Goal: Task Accomplishment & Management: Use online tool/utility

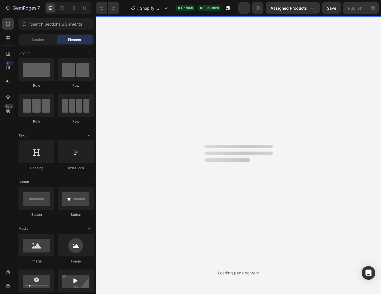
click at [235, 147] on div at bounding box center [238, 146] width 68 height 3
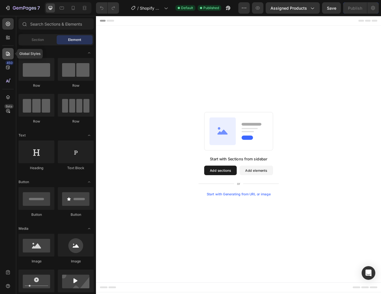
click at [7, 56] on icon at bounding box center [8, 54] width 6 height 6
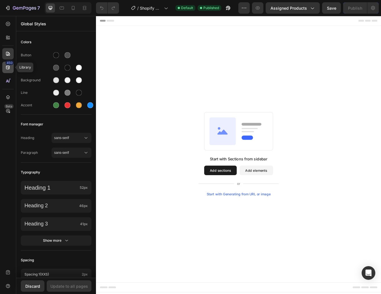
click at [8, 68] on icon at bounding box center [8, 68] width 6 height 6
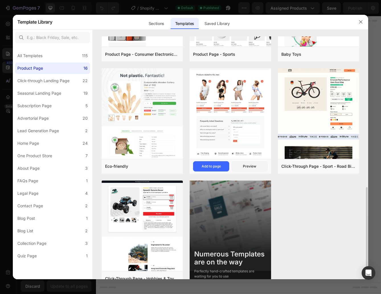
scroll to position [431, 0]
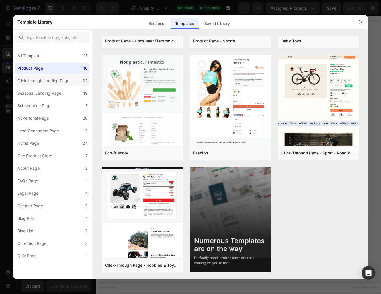
click at [64, 81] on div "Click-through Landing Page" at bounding box center [43, 80] width 52 height 7
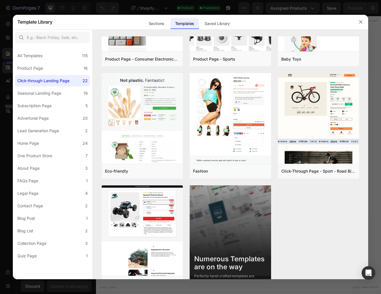
scroll to position [0, 0]
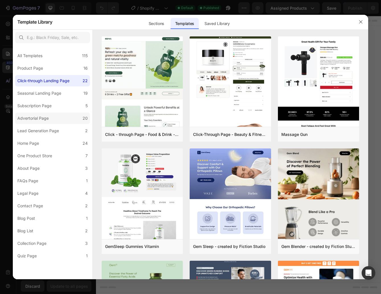
click at [46, 118] on div "Advertorial Page" at bounding box center [32, 118] width 31 height 7
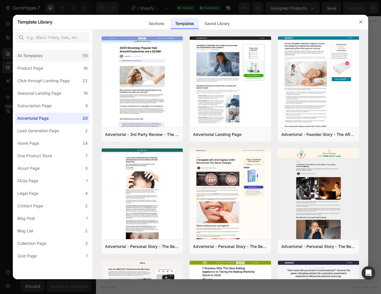
click at [28, 57] on div "All Templates" at bounding box center [29, 55] width 25 height 7
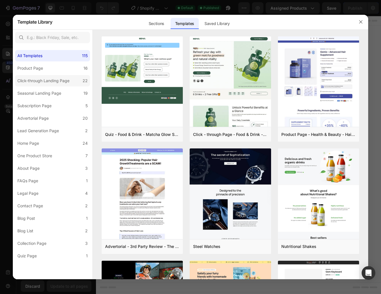
click at [58, 79] on div "Click-through Landing Page" at bounding box center [43, 80] width 52 height 7
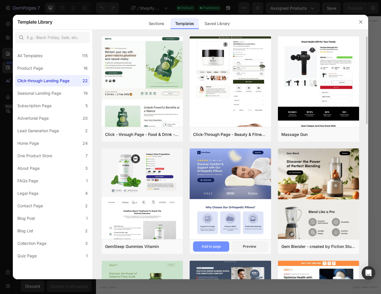
click at [218, 242] on button "Add to page" at bounding box center [211, 247] width 36 height 10
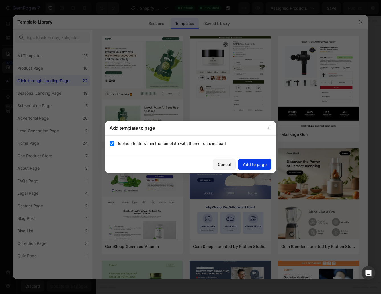
click at [247, 168] on button "Add to page" at bounding box center [254, 164] width 33 height 11
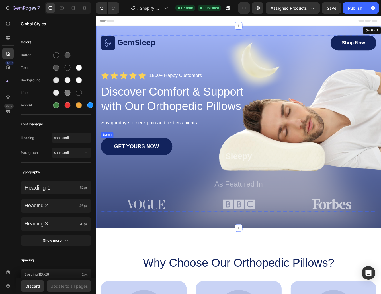
click at [264, 173] on div "GET YOURS NOW Button" at bounding box center [267, 172] width 330 height 21
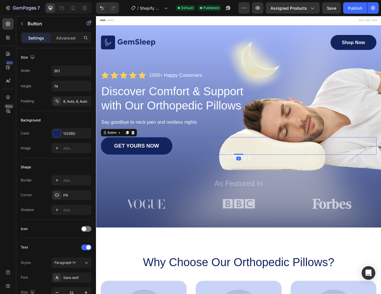
scroll to position [1, 0]
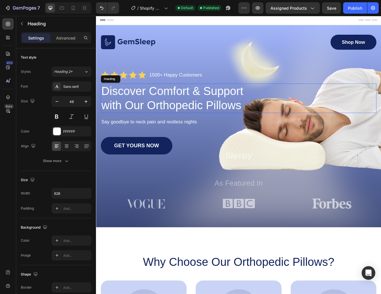
click at [185, 117] on h1 "Discover Comfort & Support with Our Orthopedic Pillows" at bounding box center [191, 114] width 179 height 35
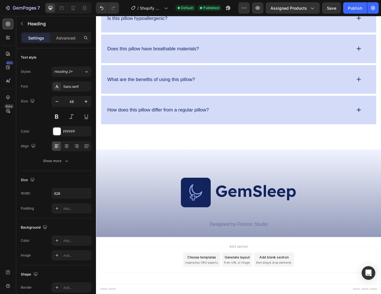
scroll to position [1765, 0]
click at [223, 209] on div "Image Designed by Friction Studio Text Block Row Section 11" at bounding box center [267, 228] width 342 height 105
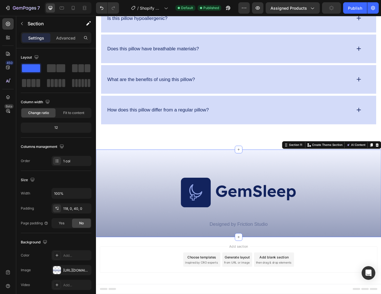
click at [266, 198] on div "Image Designed by Friction Studio Text Block Row Section 11 You can create reus…" at bounding box center [267, 228] width 342 height 105
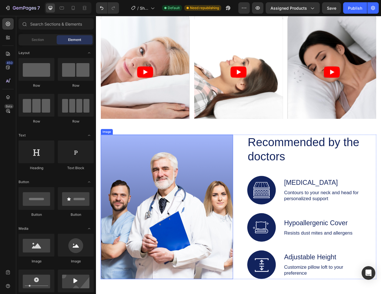
scroll to position [644, 0]
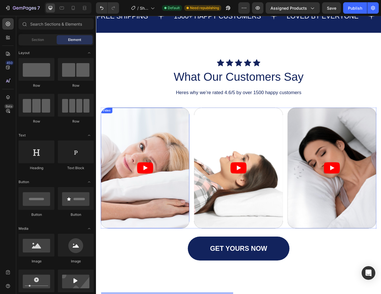
click at [185, 142] on article at bounding box center [155, 198] width 106 height 145
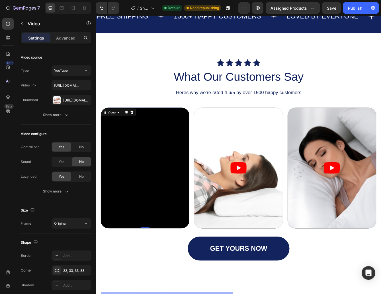
scroll to position [643, 0]
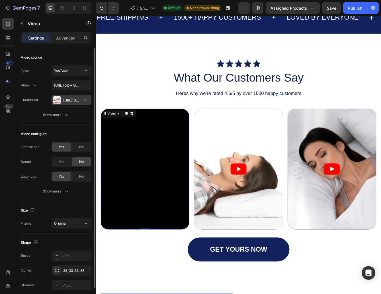
click at [75, 99] on div "[URL][DOMAIN_NAME]" at bounding box center [71, 100] width 17 height 5
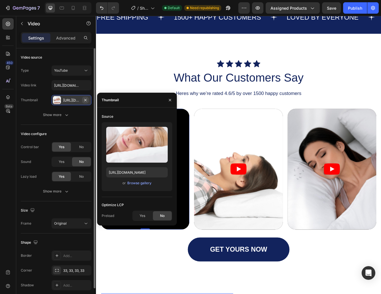
click at [86, 99] on icon "button" at bounding box center [85, 100] width 5 height 5
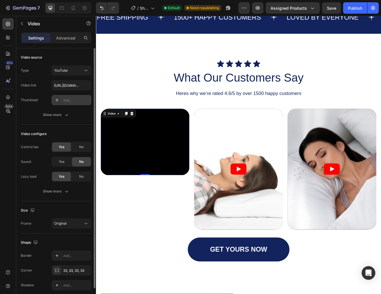
click at [61, 97] on div "Add..." at bounding box center [72, 100] width 40 height 10
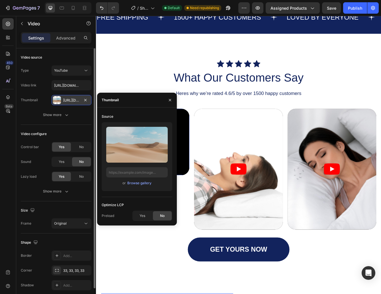
type input "[URL][DOMAIN_NAME]"
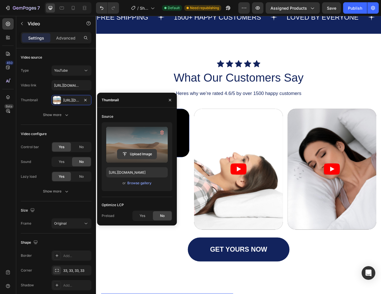
click at [141, 152] on input "file" at bounding box center [136, 154] width 39 height 10
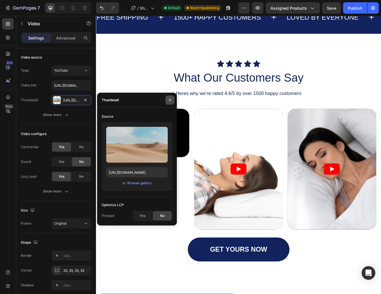
drag, startPoint x: 171, startPoint y: 99, endPoint x: 93, endPoint y: 100, distance: 78.3
click at [171, 99] on icon "button" at bounding box center [170, 100] width 5 height 5
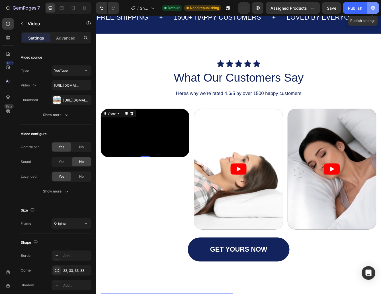
click at [376, 7] on button "button" at bounding box center [372, 7] width 11 height 11
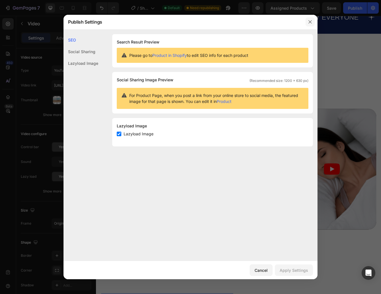
click at [308, 23] on icon "button" at bounding box center [310, 22] width 5 height 5
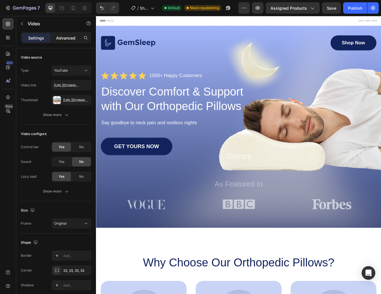
scroll to position [0, 0]
click at [66, 39] on p "Advanced" at bounding box center [65, 38] width 19 height 6
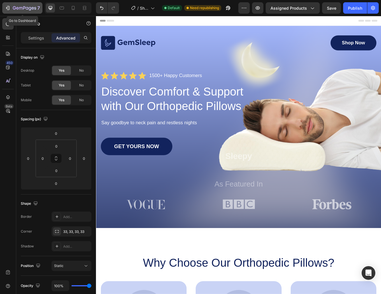
click at [21, 6] on div "7" at bounding box center [26, 8] width 27 height 7
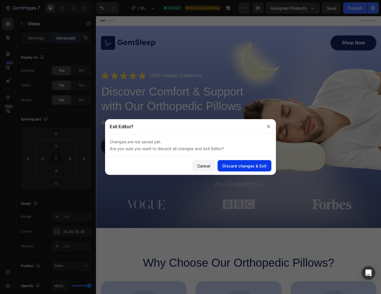
click at [246, 164] on div "Discard changes & Exit" at bounding box center [244, 166] width 44 height 6
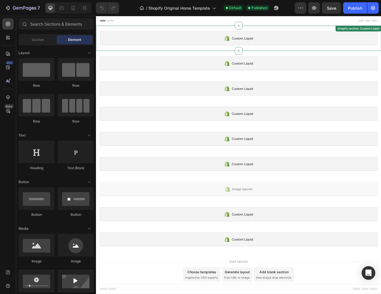
click at [265, 47] on div "Custom Liquid" at bounding box center [267, 42] width 333 height 17
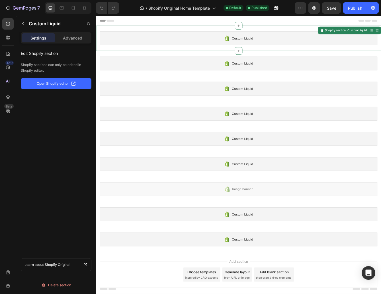
click at [68, 85] on p "Open Shopify editor" at bounding box center [53, 83] width 32 height 5
click at [269, 44] on span "Custom Liquid" at bounding box center [272, 42] width 26 height 7
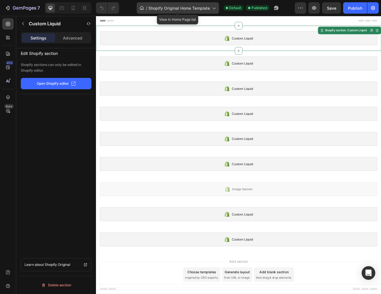
click at [194, 8] on span "Shopify Original Home Template" at bounding box center [178, 8] width 61 height 6
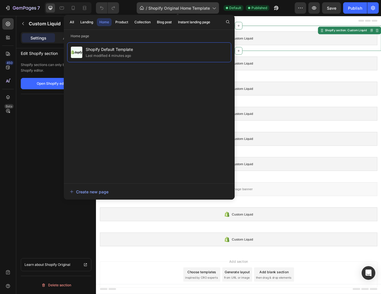
click at [194, 8] on span "Shopify Original Home Template" at bounding box center [178, 8] width 61 height 6
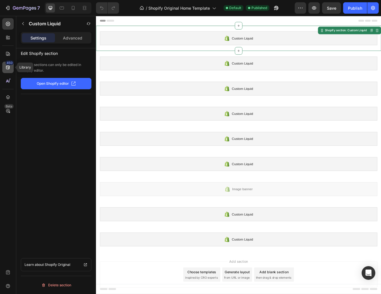
click at [9, 67] on icon at bounding box center [8, 68] width 4 height 4
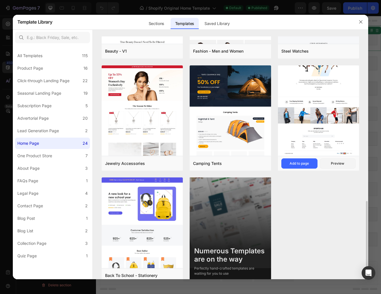
scroll to position [543, 0]
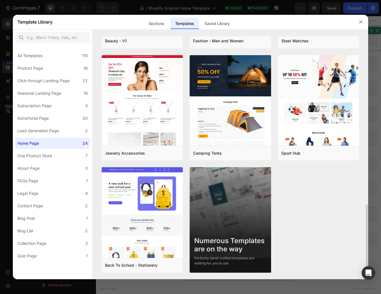
click at [243, 211] on img at bounding box center [230, 223] width 81 height 112
click at [74, 153] on label "One Product Store 7" at bounding box center [52, 155] width 75 height 11
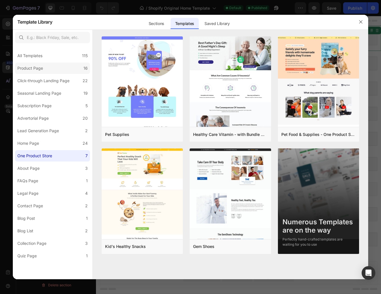
click at [52, 65] on label "Product Page 16" at bounding box center [52, 68] width 75 height 11
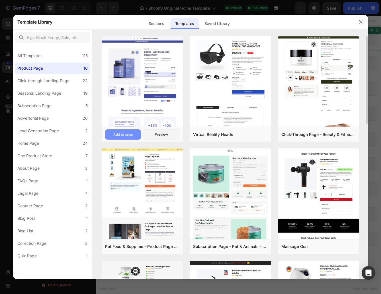
click at [129, 130] on button "Add to page" at bounding box center [123, 135] width 36 height 10
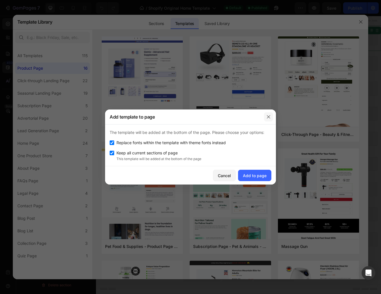
click at [270, 118] on icon "button" at bounding box center [268, 117] width 5 height 5
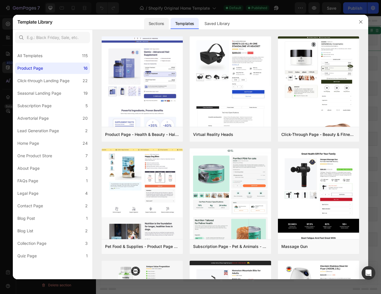
click at [156, 22] on div "Sections" at bounding box center [156, 23] width 25 height 11
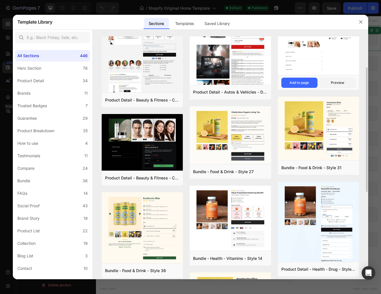
scroll to position [188, 0]
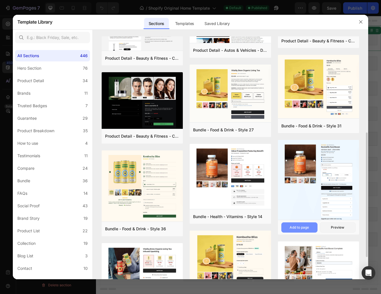
click at [304, 229] on div "Add to page" at bounding box center [299, 227] width 19 height 5
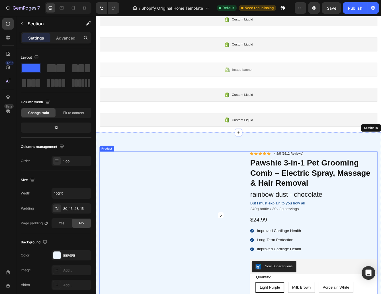
scroll to position [226, 0]
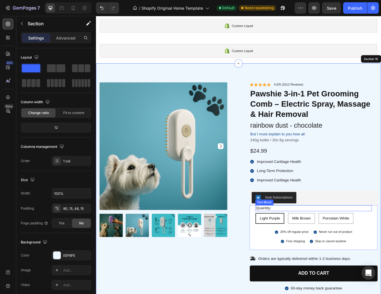
click at [369, 247] on p "Quantity:" at bounding box center [357, 247] width 138 height 6
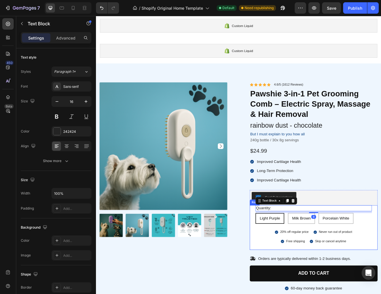
click at [304, 278] on div "Quantity: Text Block 8 Light Purple Light Purple Light Purple Milk Brown Milk B…" at bounding box center [357, 268] width 140 height 51
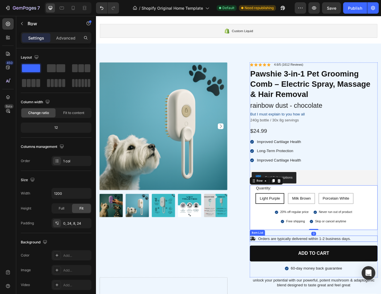
scroll to position [250, 0]
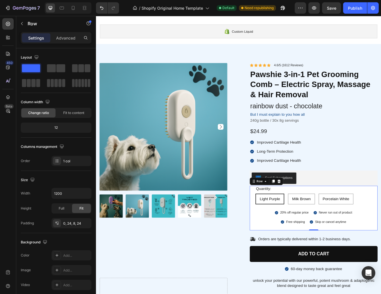
click at [302, 252] on div "Quantity: Text Block Light Purple Light Purple Light Purple Milk Brown Milk Bro…" at bounding box center [357, 245] width 140 height 51
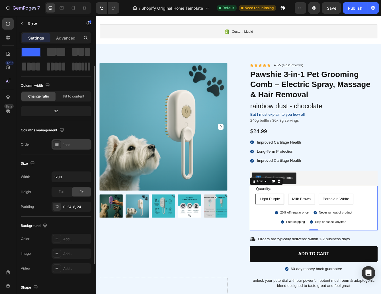
scroll to position [20, 0]
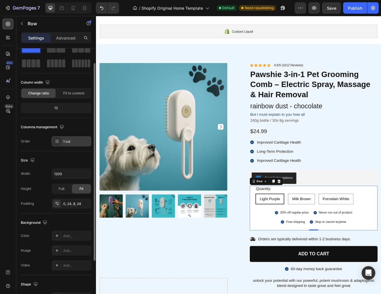
click at [59, 144] on div at bounding box center [57, 142] width 8 height 8
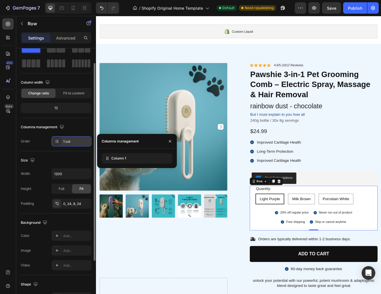
click at [59, 144] on div at bounding box center [57, 142] width 8 height 8
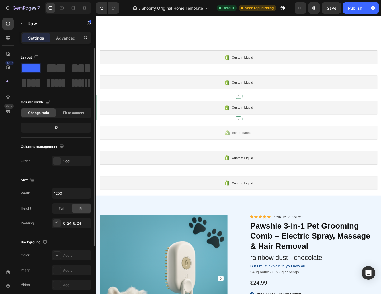
scroll to position [267, 0]
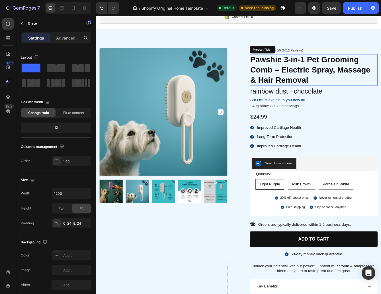
click at [348, 91] on h1 "Pawshie 3-in-1 Pet Grooming Comb – Electric Spray, Massage & Hair Removal" at bounding box center [356, 81] width 153 height 38
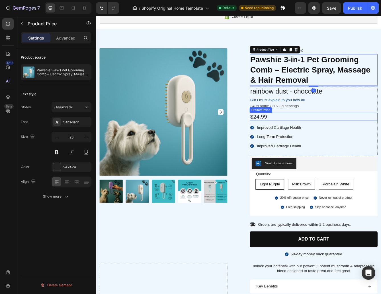
click at [376, 137] on div "$24.99" at bounding box center [356, 137] width 153 height 10
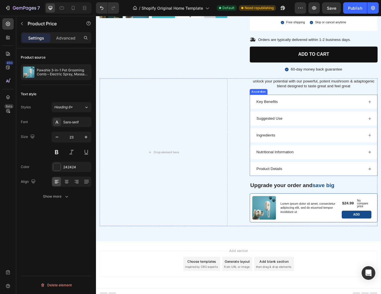
scroll to position [489, 0]
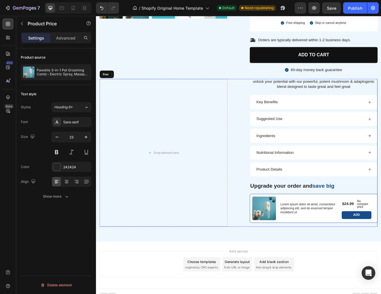
click at [270, 184] on div "Drop element here unlock your potential with our powerful, potent mushroom & ad…" at bounding box center [266, 179] width 333 height 177
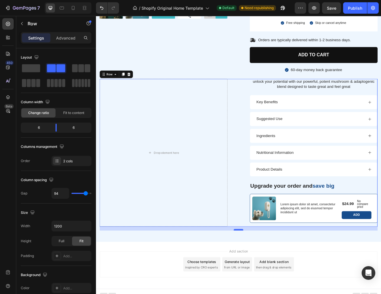
click at [268, 272] on div at bounding box center [266, 273] width 11 height 2
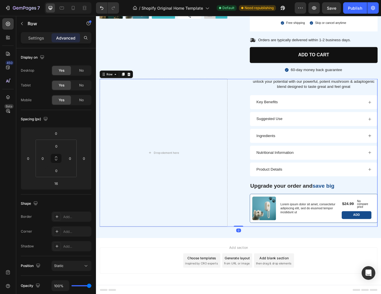
scroll to position [484, 0]
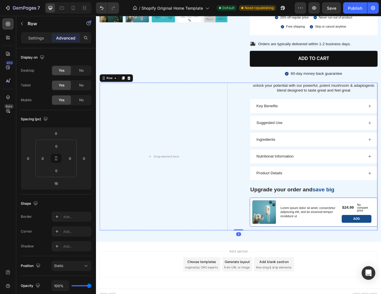
drag, startPoint x: 268, startPoint y: 267, endPoint x: 269, endPoint y: 221, distance: 45.9
click at [269, 221] on div "Drop element here unlock your potential with our powerful, potent mushroom & ad…" at bounding box center [266, 184] width 333 height 177
type input "0"
drag, startPoint x: 269, startPoint y: 226, endPoint x: 268, endPoint y: 254, distance: 28.2
click at [268, 244] on div "Drop element here unlock your potential with our powerful, potent mushroom & ad…" at bounding box center [266, 184] width 333 height 177
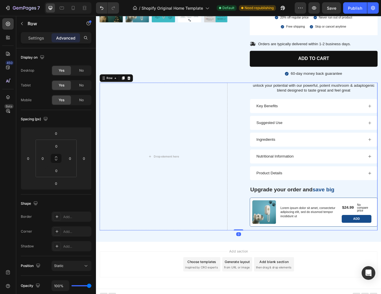
drag, startPoint x: 269, startPoint y: 267, endPoint x: 270, endPoint y: 235, distance: 31.4
click at [270, 235] on div "Drop element here unlock your potential with our powerful, potent mushroom & ad…" at bounding box center [266, 184] width 333 height 177
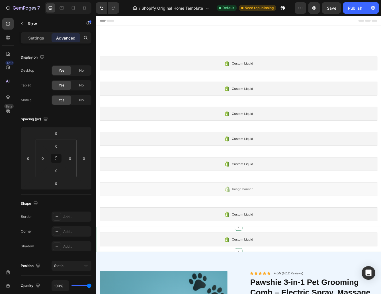
scroll to position [0, 0]
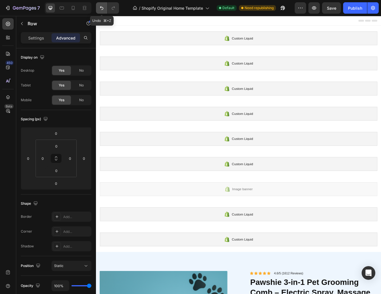
click at [99, 6] on icon "Undo/Redo" at bounding box center [102, 8] width 6 height 6
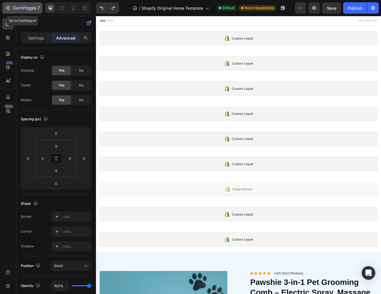
click at [8, 7] on icon "button" at bounding box center [8, 8] width 6 height 6
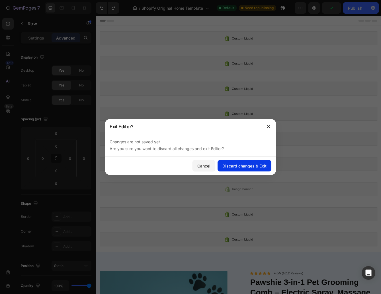
click at [237, 169] on button "Discard changes & Exit" at bounding box center [245, 165] width 54 height 11
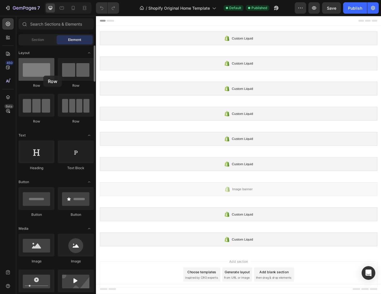
click at [43, 76] on div at bounding box center [37, 69] width 36 height 23
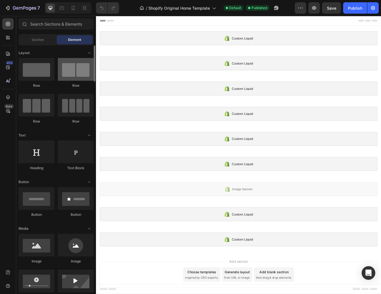
click at [76, 81] on div at bounding box center [76, 69] width 36 height 23
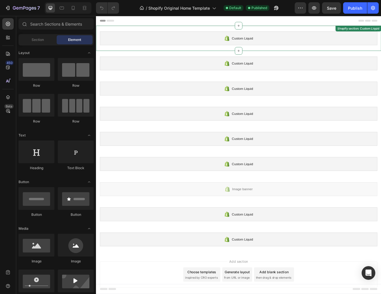
click at [251, 42] on icon at bounding box center [252, 43] width 5 height 6
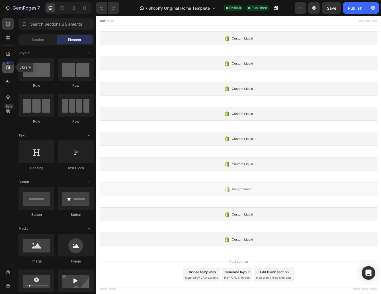
click at [5, 70] on icon at bounding box center [8, 68] width 6 height 6
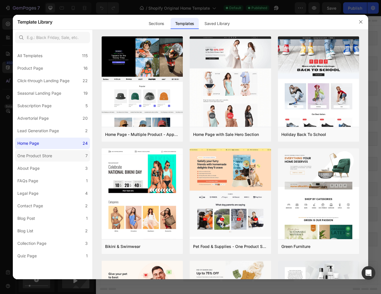
click at [46, 155] on div "One Product Store" at bounding box center [34, 156] width 35 height 7
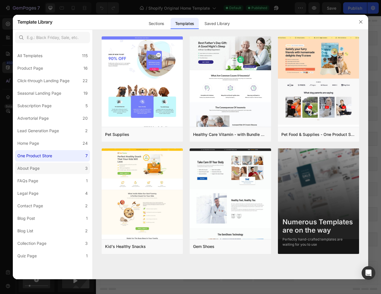
click at [36, 169] on div "About Page" at bounding box center [28, 168] width 22 height 7
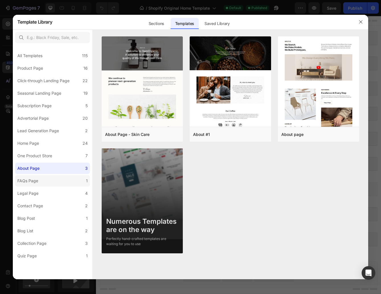
click at [50, 184] on label "FAQs Page 1" at bounding box center [52, 180] width 75 height 11
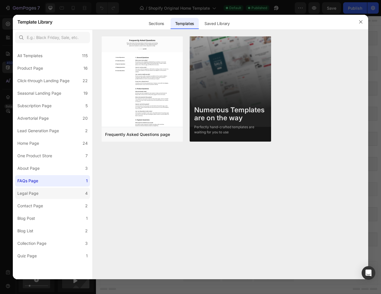
click at [57, 190] on label "Legal Page 4" at bounding box center [52, 193] width 75 height 11
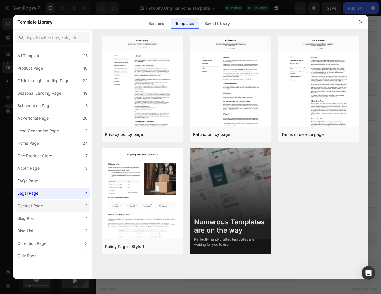
click at [57, 204] on label "Contact Page 2" at bounding box center [52, 205] width 75 height 11
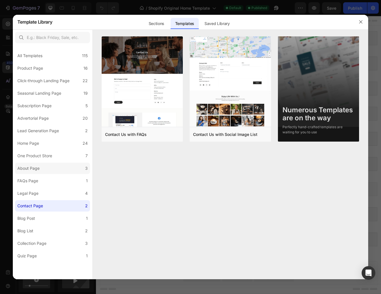
click at [59, 173] on label "About Page 3" at bounding box center [52, 168] width 75 height 11
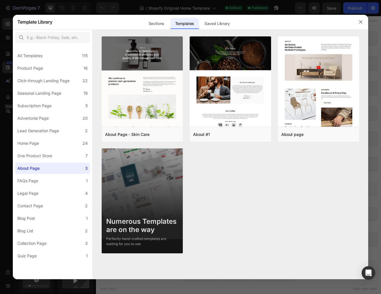
click at [56, 162] on div "All Templates 115 Product Page 16 Click-through Landing Page 22 Seasonal Landin…" at bounding box center [52, 154] width 79 height 216
click at [50, 153] on div "One Product Store" at bounding box center [34, 156] width 35 height 7
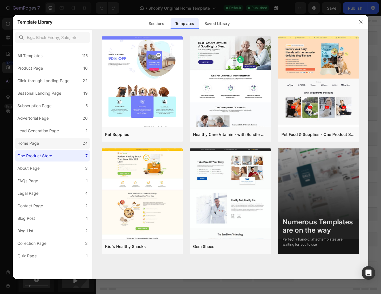
click at [48, 141] on label "Home Page 24" at bounding box center [52, 143] width 75 height 11
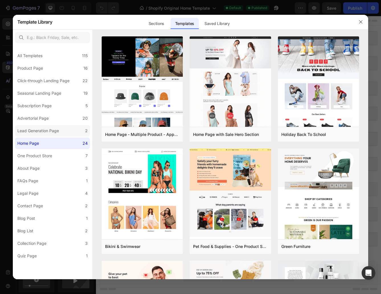
click at [44, 130] on div "Lead Generation Page" at bounding box center [38, 131] width 42 height 7
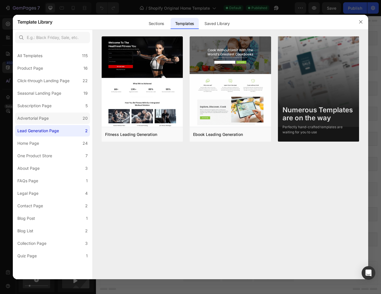
click at [54, 122] on label "Advertorial Page 20" at bounding box center [52, 118] width 75 height 11
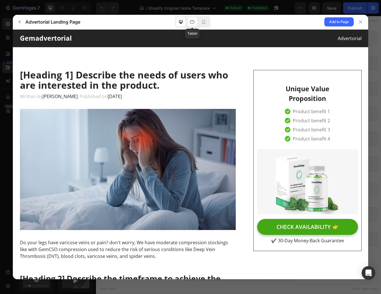
click at [193, 25] on div at bounding box center [192, 21] width 9 height 9
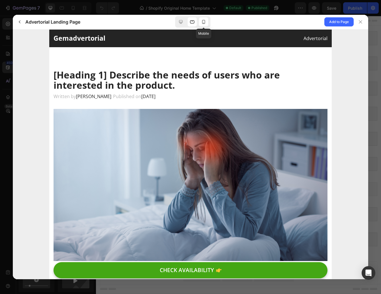
click at [208, 23] on div at bounding box center [203, 21] width 9 height 9
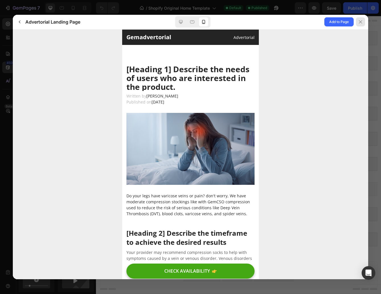
click at [365, 20] on div at bounding box center [360, 21] width 9 height 9
